Goal: Task Accomplishment & Management: Manage account settings

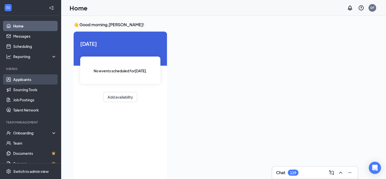
click at [31, 79] on link "Applicants" at bounding box center [34, 79] width 43 height 10
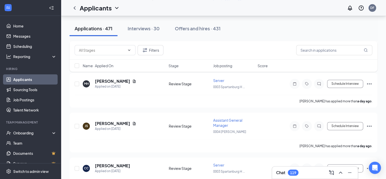
scroll to position [677, 0]
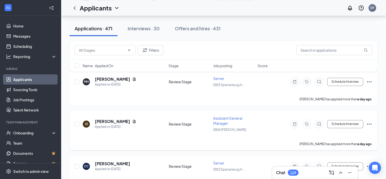
click at [223, 116] on span "Assistant General Manager" at bounding box center [227, 121] width 29 height 10
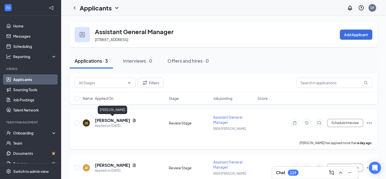
click at [121, 118] on h5 "[PERSON_NAME]" at bounding box center [112, 120] width 35 height 6
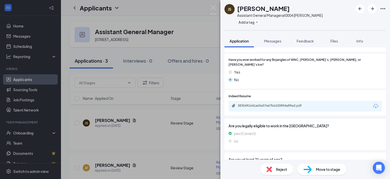
scroll to position [246, 0]
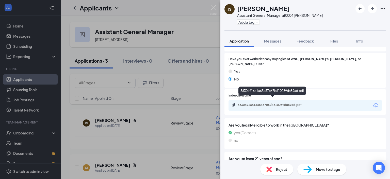
click at [279, 103] on div "3830491641a65a57e67b610089da89ad.pdf" at bounding box center [273, 105] width 71 height 4
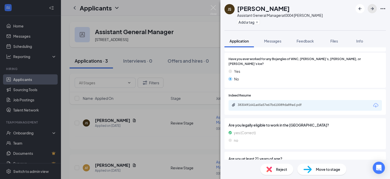
click at [372, 8] on icon "ArrowRight" at bounding box center [372, 8] width 3 height 3
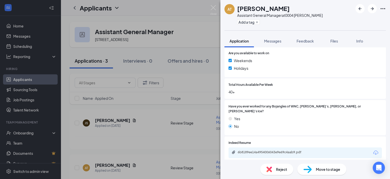
scroll to position [212, 0]
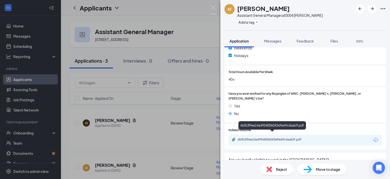
click at [282, 137] on div "6b8189ee14a4954006043e9e69c4aab9.pdf" at bounding box center [273, 139] width 71 height 4
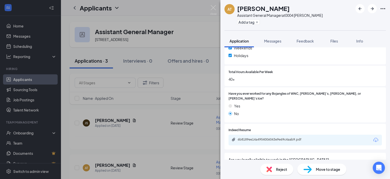
click at [275, 169] on div "Reject" at bounding box center [276, 168] width 33 height 11
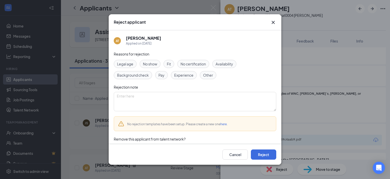
click at [179, 75] on span "Experience" at bounding box center [183, 75] width 19 height 6
click at [263, 155] on button "Reject" at bounding box center [263, 154] width 25 height 10
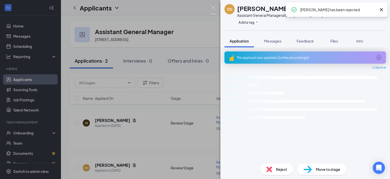
click at [130, 119] on div "DG [PERSON_NAME] Assistant General Manager at 0004 [PERSON_NAME] Add a tag Appl…" at bounding box center [195, 89] width 390 height 179
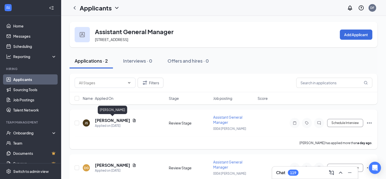
click at [126, 120] on h5 "[PERSON_NAME]" at bounding box center [112, 120] width 35 height 6
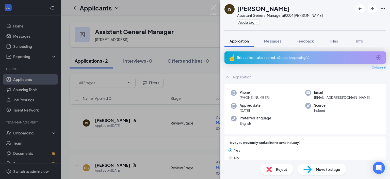
click at [277, 169] on span "Reject" at bounding box center [281, 169] width 11 height 6
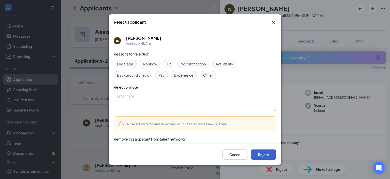
click at [269, 154] on button "Reject" at bounding box center [263, 154] width 25 height 10
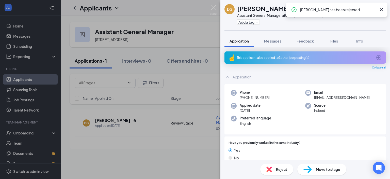
click at [130, 138] on div "DG [PERSON_NAME] Assistant General Manager at 0004 [PERSON_NAME] Add a tag Appl…" at bounding box center [195, 89] width 390 height 179
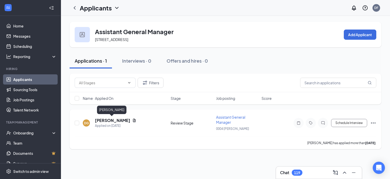
click at [115, 120] on h5 "[PERSON_NAME]" at bounding box center [112, 120] width 35 height 6
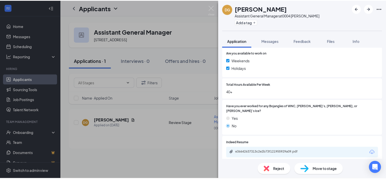
scroll to position [228, 0]
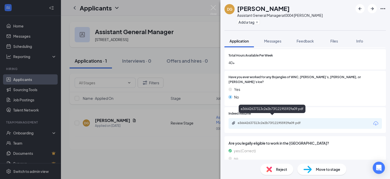
click at [276, 121] on div "e36642637313c2e2b73f121955929a09.pdf" at bounding box center [273, 123] width 71 height 4
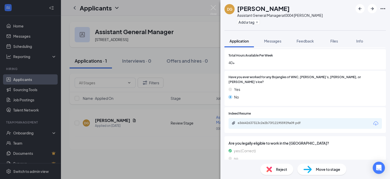
click at [274, 170] on div "Reject" at bounding box center [276, 168] width 33 height 11
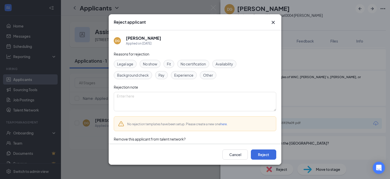
click at [189, 75] on span "Experience" at bounding box center [183, 75] width 19 height 6
click at [261, 155] on button "Reject" at bounding box center [263, 154] width 25 height 10
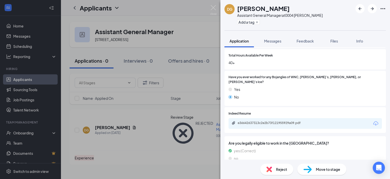
click at [30, 81] on div "DG [PERSON_NAME] Assistant General Manager at 0004 [PERSON_NAME] Add a tag Appl…" at bounding box center [195, 89] width 390 height 179
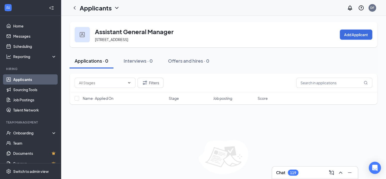
click at [30, 81] on link "Applicants" at bounding box center [34, 79] width 43 height 10
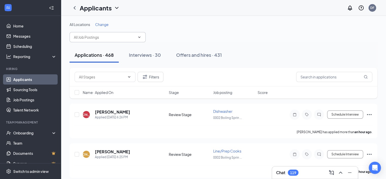
click at [123, 37] on input "text" at bounding box center [104, 37] width 61 height 6
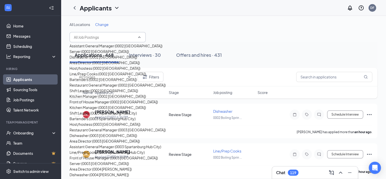
scroll to position [344, 0]
click at [109, 177] on div "Restaurant General Manager (0004 [PERSON_NAME])" at bounding box center [114, 180] width 88 height 6
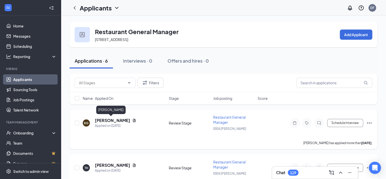
click at [112, 121] on h5 "[PERSON_NAME]" at bounding box center [112, 120] width 35 height 6
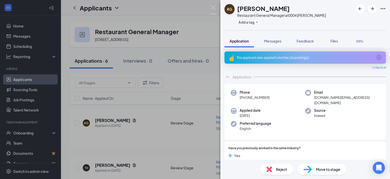
click at [200, 136] on div "KG [PERSON_NAME] Restaurant General Manager at 0004 [PERSON_NAME] Add a tag App…" at bounding box center [195, 89] width 390 height 179
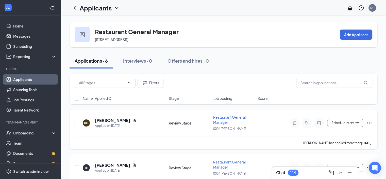
click at [78, 122] on input "checkbox" at bounding box center [77, 122] width 5 height 5
checkbox input "true"
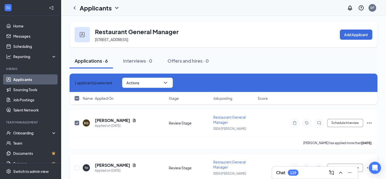
click at [77, 170] on div at bounding box center [77, 167] width 5 height 17
click at [77, 165] on input "checkbox" at bounding box center [77, 167] width 5 height 5
checkbox input "true"
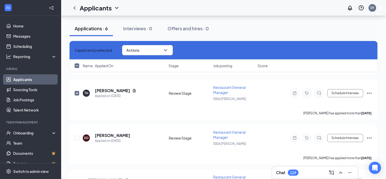
scroll to position [75, 0]
click at [77, 135] on input "checkbox" at bounding box center [77, 137] width 5 height 5
checkbox input "true"
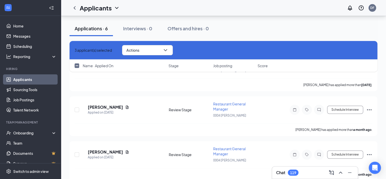
scroll to position [148, 0]
click at [76, 151] on input "checkbox" at bounding box center [77, 153] width 5 height 5
checkbox input "true"
click at [77, 106] on input "checkbox" at bounding box center [77, 108] width 5 height 5
checkbox input "true"
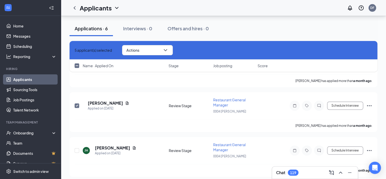
scroll to position [196, 0]
click at [77, 148] on input "checkbox" at bounding box center [77, 150] width 5 height 5
checkbox input "true"
click at [167, 51] on icon "ChevronDown" at bounding box center [165, 50] width 3 height 2
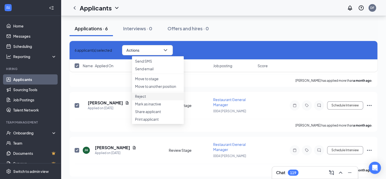
click at [144, 99] on p "Reject" at bounding box center [158, 95] width 46 height 5
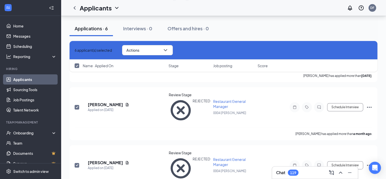
checkbox input "false"
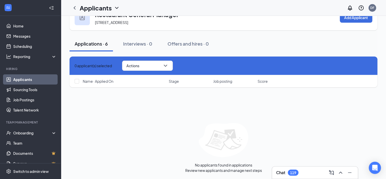
scroll to position [0, 0]
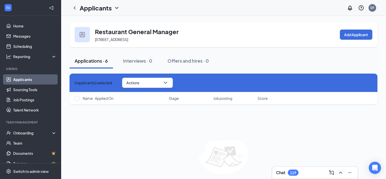
click at [22, 78] on link "Applicants" at bounding box center [34, 79] width 43 height 10
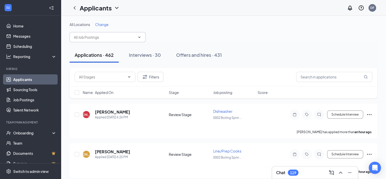
click at [141, 37] on icon "ChevronDown" at bounding box center [139, 37] width 4 height 4
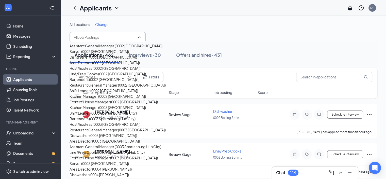
scroll to position [361, 0]
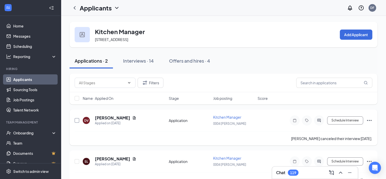
click at [76, 119] on input "checkbox" at bounding box center [77, 120] width 5 height 5
checkbox input "true"
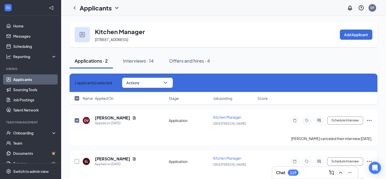
click at [77, 160] on input "checkbox" at bounding box center [77, 161] width 5 height 5
checkbox input "true"
click at [169, 83] on icon "ChevronDown" at bounding box center [166, 82] width 6 height 6
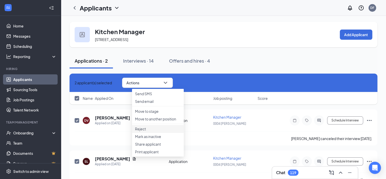
click at [143, 131] on p "Reject" at bounding box center [158, 128] width 46 height 5
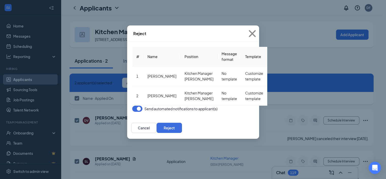
click at [132, 106] on button "button" at bounding box center [137, 108] width 10 height 6
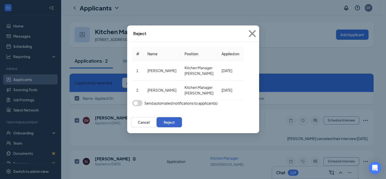
click at [182, 126] on button "Reject" at bounding box center [169, 122] width 25 height 10
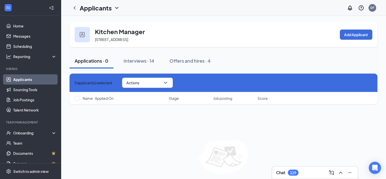
checkbox input "false"
click at [22, 80] on link "Applicants" at bounding box center [34, 79] width 43 height 10
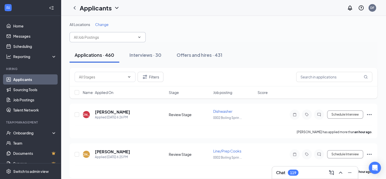
click at [140, 37] on icon "ChevronDown" at bounding box center [139, 36] width 2 height 1
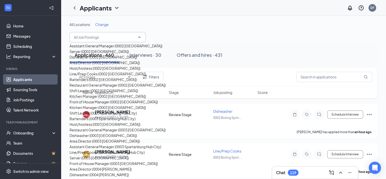
scroll to position [365, 0]
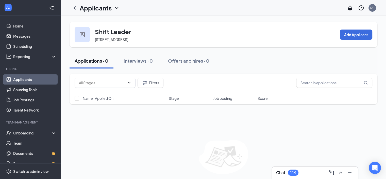
click at [29, 78] on link "Applicants" at bounding box center [34, 79] width 43 height 10
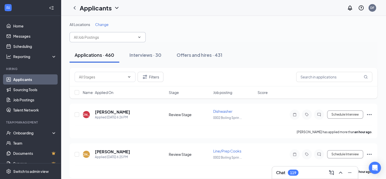
click at [142, 36] on span at bounding box center [108, 37] width 76 height 10
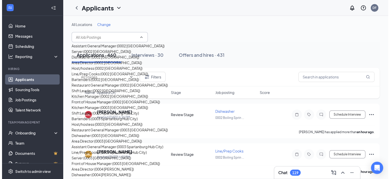
scroll to position [382, 0]
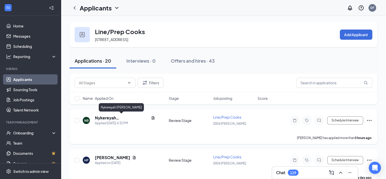
click at [112, 118] on h5 "Nykereyah [PERSON_NAME]" at bounding box center [122, 118] width 54 height 6
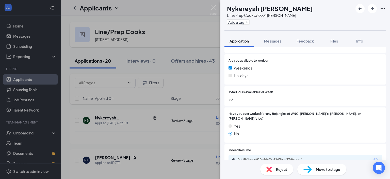
scroll to position [230, 0]
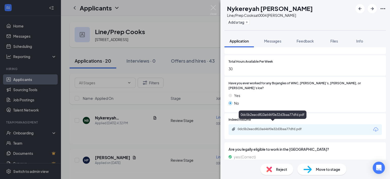
click at [267, 127] on div "0dc5b2eacd810a646f0e32d3baa77dfd.pdf" at bounding box center [273, 129] width 71 height 4
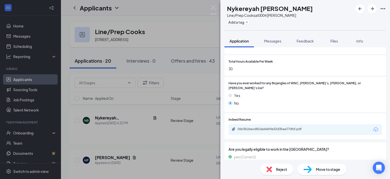
click at [276, 170] on span "Reject" at bounding box center [281, 169] width 11 height 6
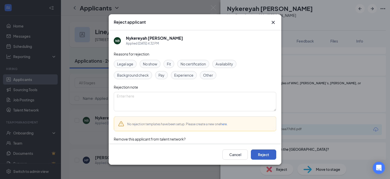
click at [263, 154] on button "Reject" at bounding box center [263, 154] width 25 height 10
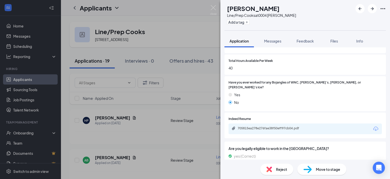
scroll to position [232, 0]
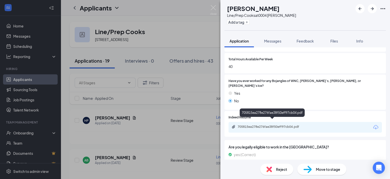
click at [279, 124] on div "705815ea278e276fae38f50eff97cb04.pdf" at bounding box center [273, 126] width 71 height 4
